Goal: Transaction & Acquisition: Download file/media

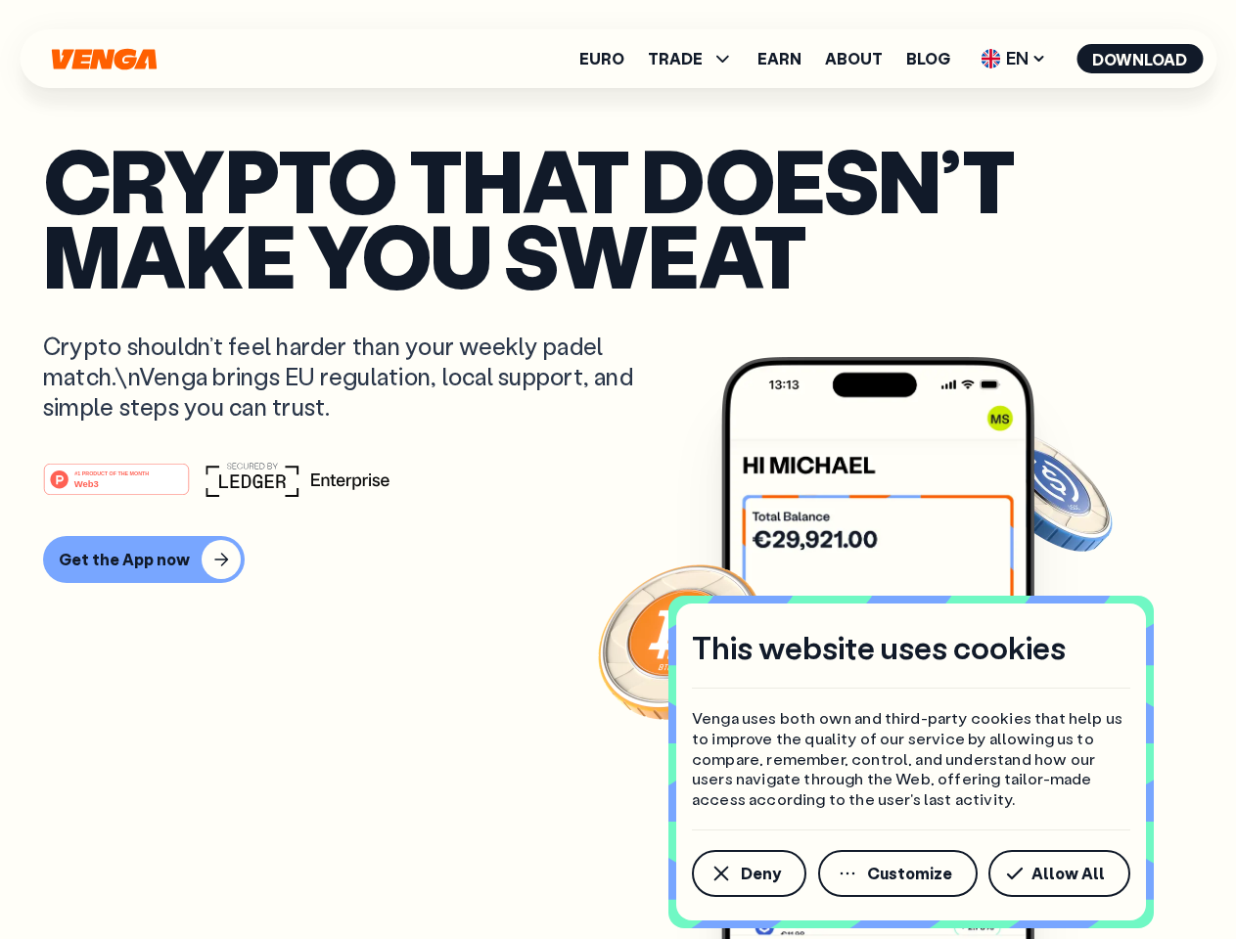
click at [617, 470] on div "#1 PRODUCT OF THE MONTH Web3" at bounding box center [618, 479] width 1150 height 35
click at [748, 874] on span "Deny" at bounding box center [761, 874] width 40 height 16
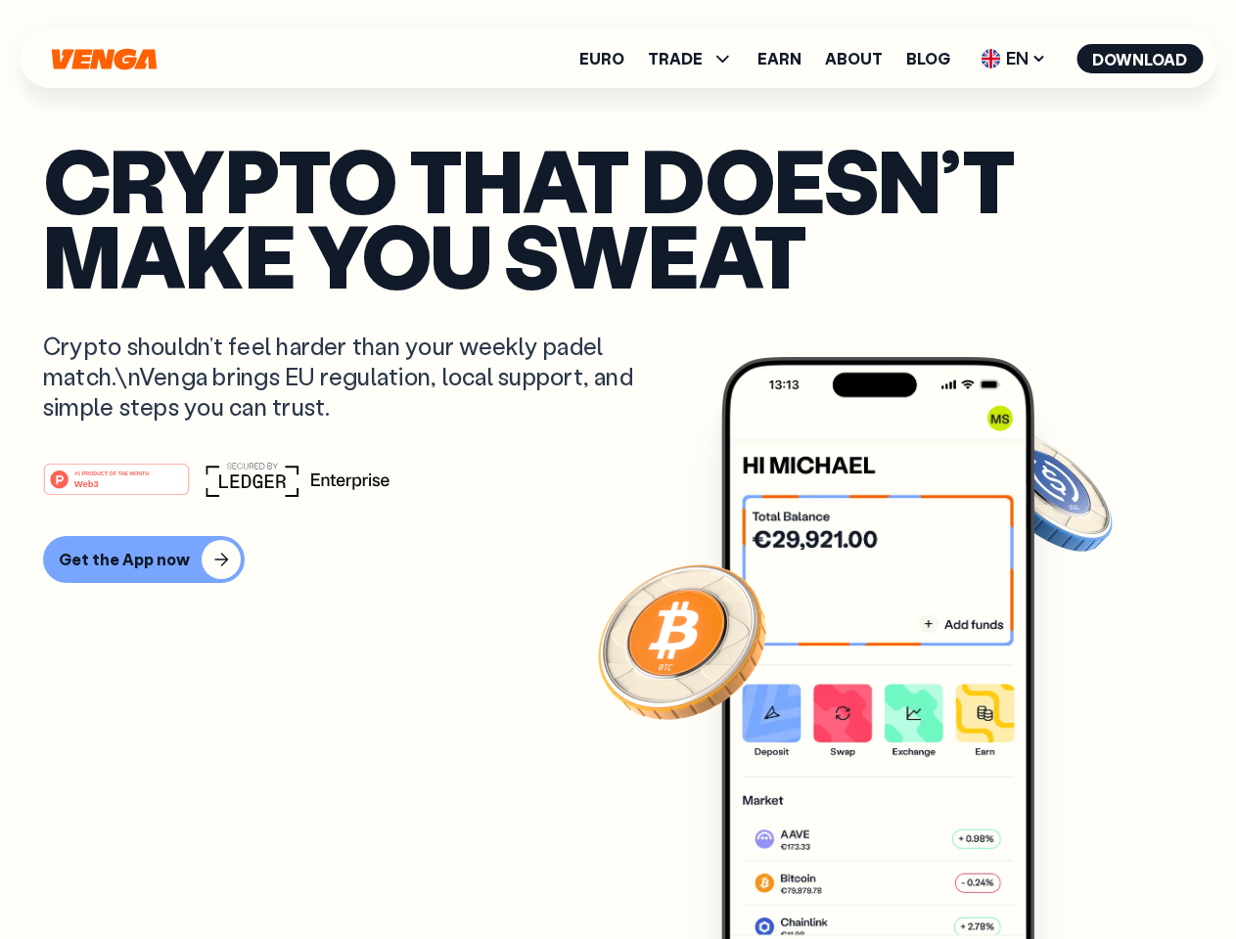
click at [899, 874] on img at bounding box center [877, 685] width 313 height 656
click at [1063, 874] on article "Crypto that doesn’t make you sweat Crypto shouldn’t feel harder than your weekl…" at bounding box center [618, 509] width 1150 height 734
click at [697, 59] on span "TRADE" at bounding box center [675, 59] width 55 height 16
click at [1014, 59] on span "EN" at bounding box center [1013, 58] width 79 height 31
click at [1140, 59] on button "Download" at bounding box center [1139, 58] width 126 height 29
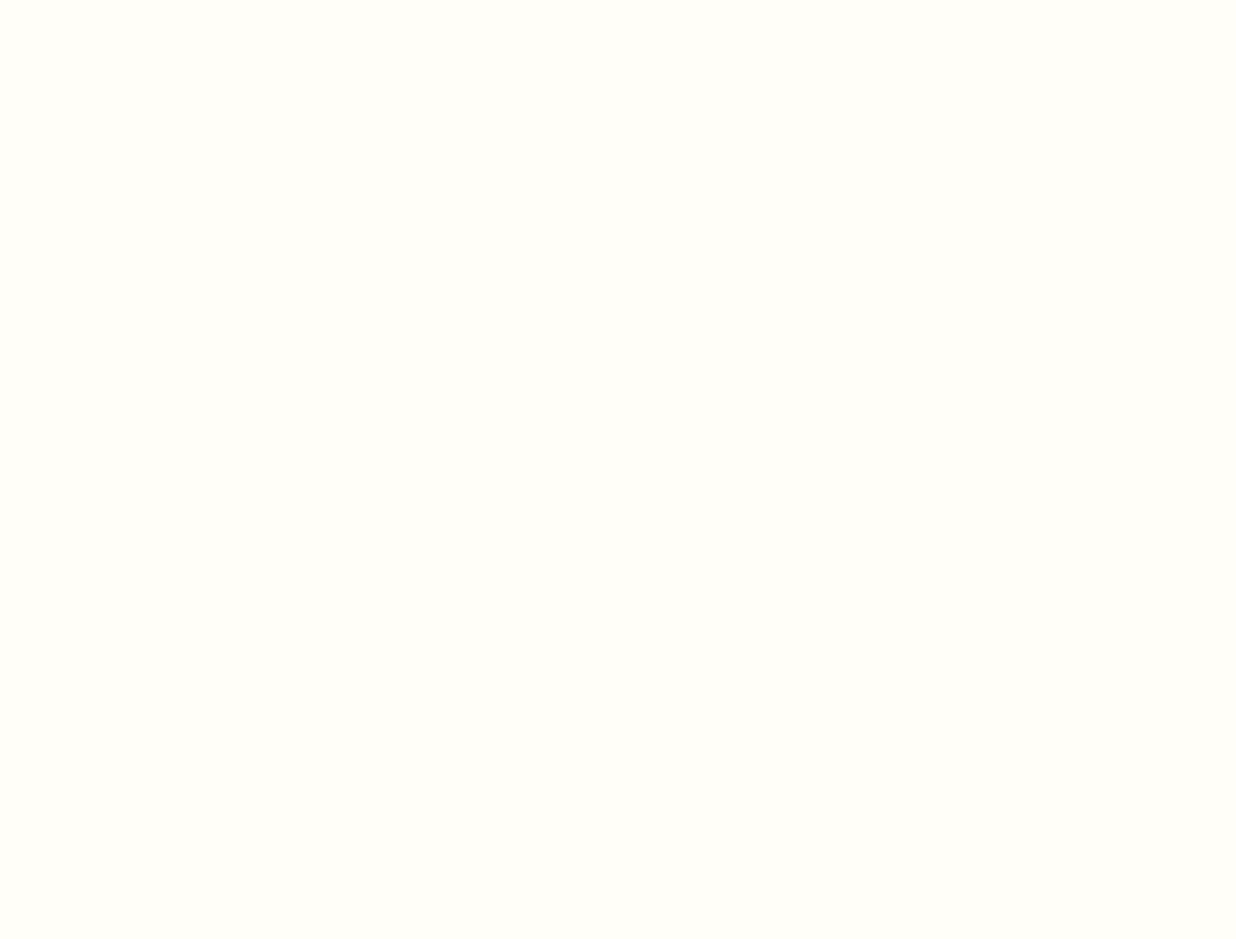
click at [617, 0] on html "This website uses cookies Venga uses both own and third-party cookies that help…" at bounding box center [618, 0] width 1236 height 0
click at [141, 0] on html "This website uses cookies Venga uses both own and third-party cookies that help…" at bounding box center [618, 0] width 1236 height 0
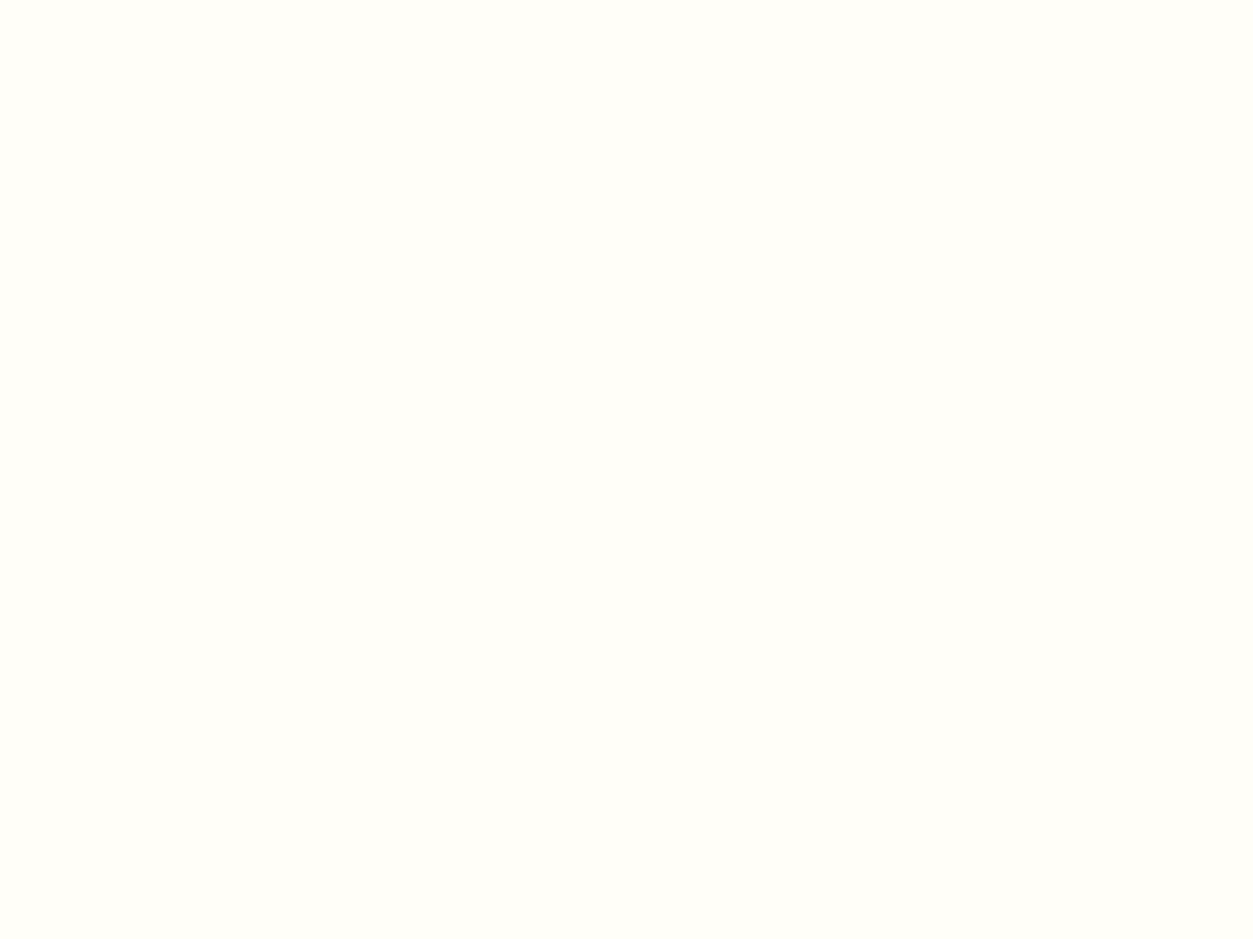
click at [119, 0] on html "This website uses cookies Venga uses both own and third-party cookies that help…" at bounding box center [626, 0] width 1253 height 0
